Goal: Task Accomplishment & Management: Use online tool/utility

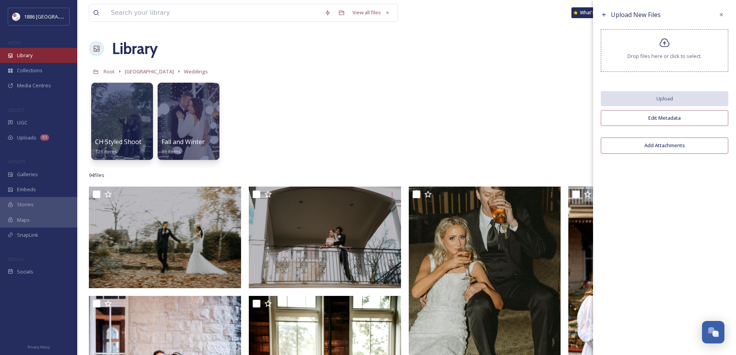
click at [19, 61] on div "Library" at bounding box center [38, 55] width 77 height 15
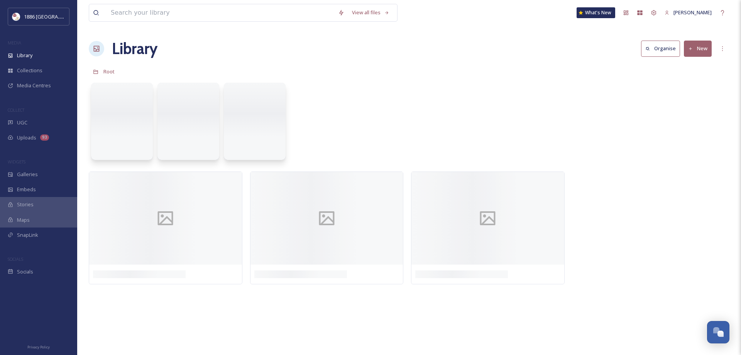
click at [19, 61] on div "Library" at bounding box center [38, 55] width 77 height 15
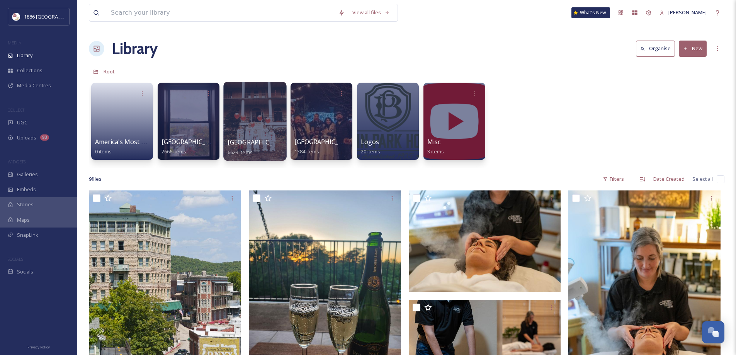
click at [271, 123] on div at bounding box center [254, 121] width 63 height 79
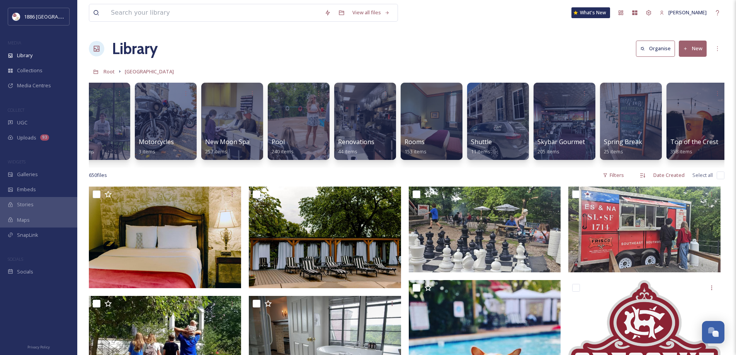
scroll to position [0, 1216]
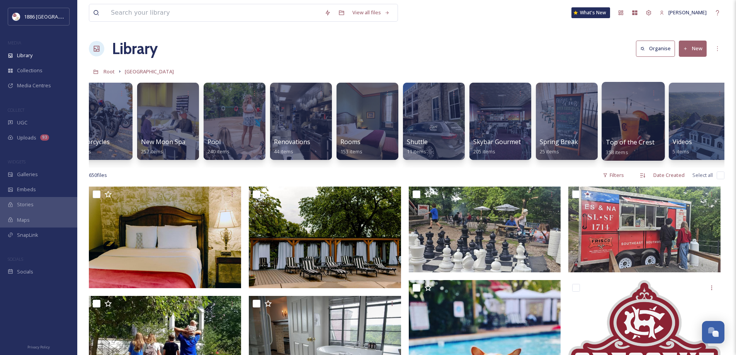
click at [648, 114] on div at bounding box center [632, 121] width 63 height 79
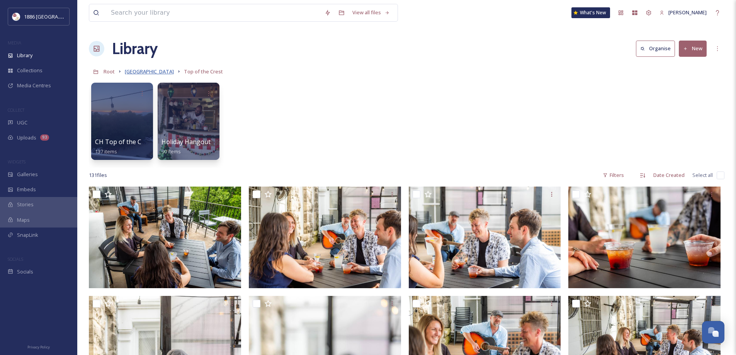
click at [143, 69] on span "[GEOGRAPHIC_DATA]" at bounding box center [149, 71] width 49 height 7
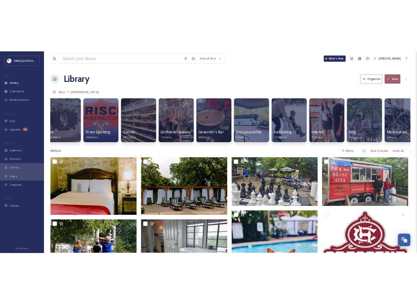
scroll to position [0, 447]
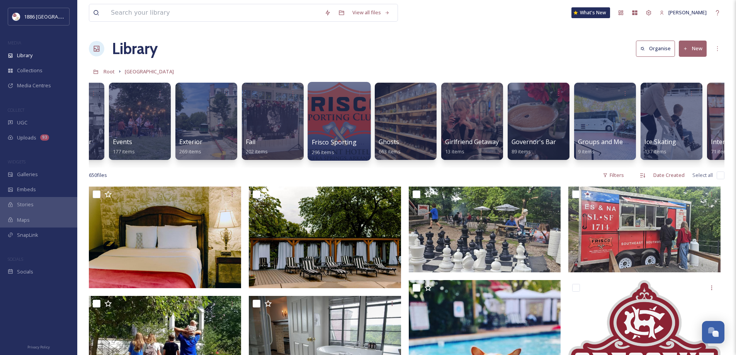
click at [345, 147] on div "Frisco Sporting Club 296 items" at bounding box center [339, 146] width 55 height 19
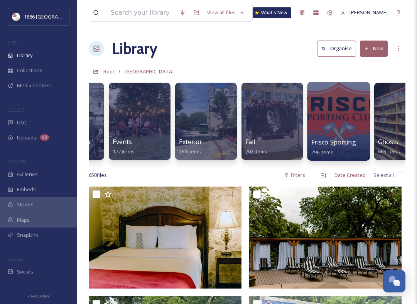
click at [325, 131] on div at bounding box center [338, 121] width 63 height 79
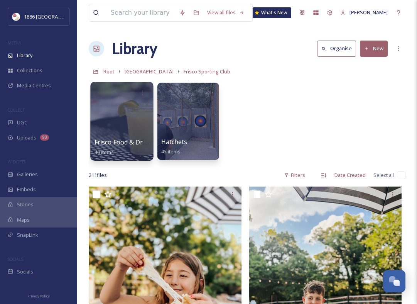
click at [125, 124] on div at bounding box center [121, 121] width 63 height 79
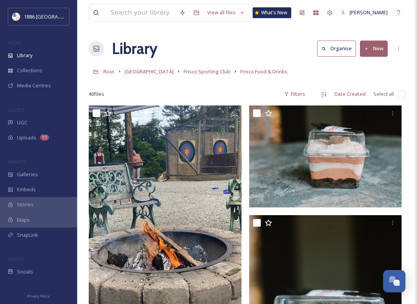
click at [377, 53] on button "New" at bounding box center [374, 49] width 28 height 16
click at [378, 68] on span "File Upload" at bounding box center [370, 66] width 25 height 7
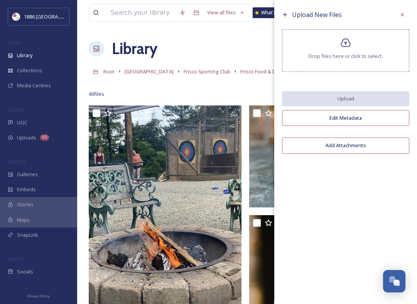
click at [337, 50] on div "Drop files here or click to select." at bounding box center [345, 50] width 127 height 42
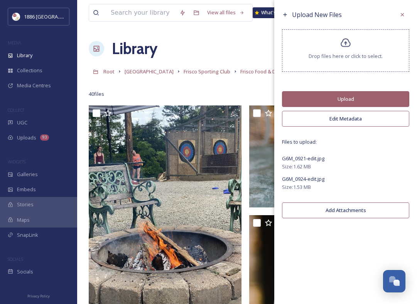
click at [329, 99] on button "Upload" at bounding box center [345, 99] width 127 height 16
